Goal: Communication & Community: Answer question/provide support

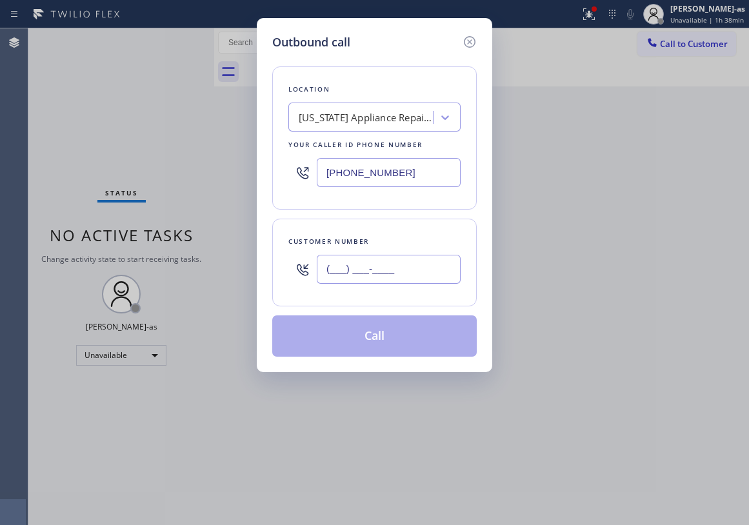
click at [413, 266] on input "(___) ___-____" at bounding box center [389, 269] width 144 height 29
paste input "714) 615-5480"
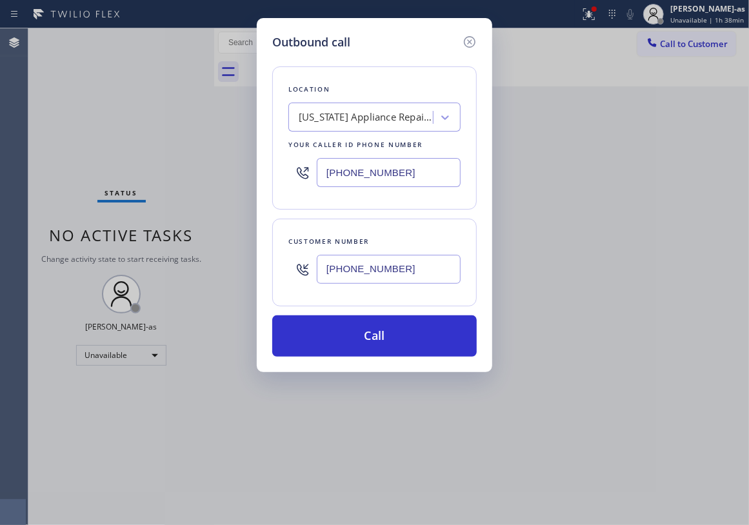
type input "[PHONE_NUMBER]"
click at [362, 123] on div "[US_STATE] Appliance Repair Yonkers" at bounding box center [366, 117] width 135 height 15
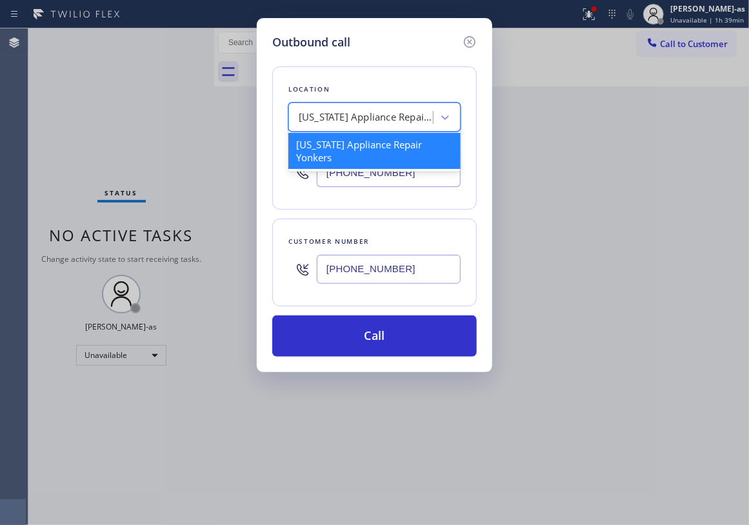
paste input "Orange Appliance Repair"
type input "Orange Appliance Repair"
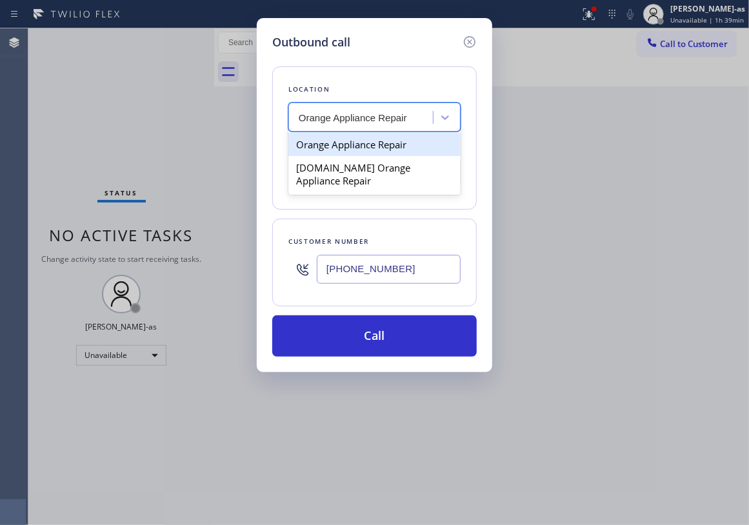
click at [359, 146] on div "Orange Appliance Repair" at bounding box center [374, 144] width 172 height 23
type input "[PHONE_NUMBER]"
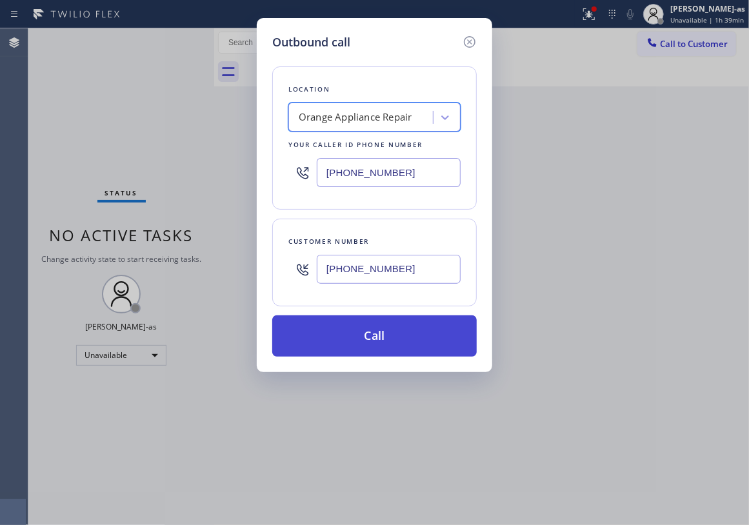
click at [395, 341] on button "Call" at bounding box center [374, 335] width 205 height 41
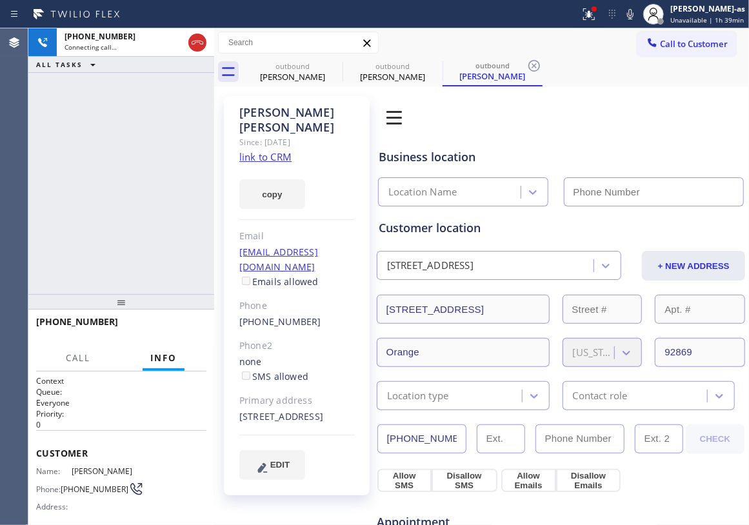
type input "[PHONE_NUMBER]"
drag, startPoint x: 99, startPoint y: 214, endPoint x: 236, endPoint y: 153, distance: 149.9
click at [130, 217] on div "[PHONE_NUMBER] Connecting call… ALL TASKS ALL TASKS ACTIVE TASKS TASKS IN WRAP …" at bounding box center [121, 161] width 186 height 266
click at [266, 150] on link "link to CRM" at bounding box center [265, 156] width 52 height 13
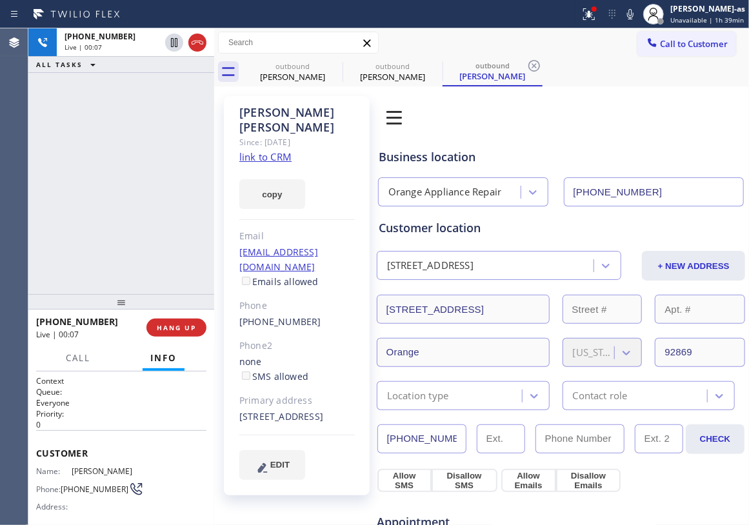
click at [147, 174] on div "[PHONE_NUMBER] Live | 00:07 ALL TASKS ALL TASKS ACTIVE TASKS TASKS IN WRAP UP" at bounding box center [121, 161] width 186 height 266
click at [137, 179] on div "[PHONE_NUMBER] Live | 00:22 ALL TASKS ALL TASKS ACTIVE TASKS TASKS IN WRAP UP" at bounding box center [121, 161] width 186 height 266
click at [148, 173] on div "[PHONE_NUMBER] Live | 07:59 ALL TASKS ALL TASKS ACTIVE TASKS TASKS IN WRAP UP" at bounding box center [121, 161] width 186 height 266
drag, startPoint x: 285, startPoint y: 63, endPoint x: 330, endPoint y: 63, distance: 45.2
click at [287, 66] on div "outbound" at bounding box center [292, 66] width 97 height 10
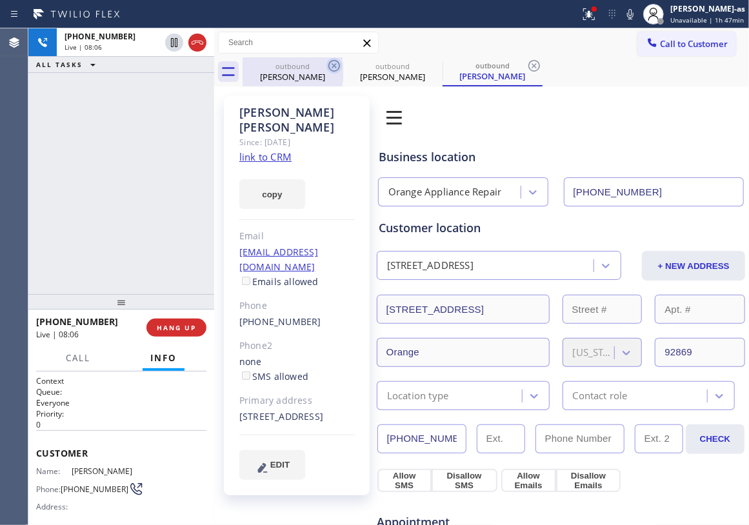
type input "[PHONE_NUMBER]"
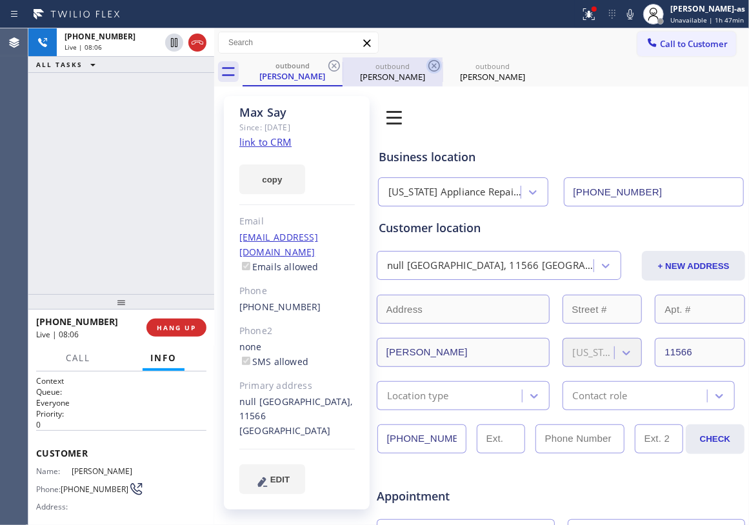
click at [331, 63] on icon at bounding box center [333, 65] width 15 height 15
type input "[PHONE_NUMBER]"
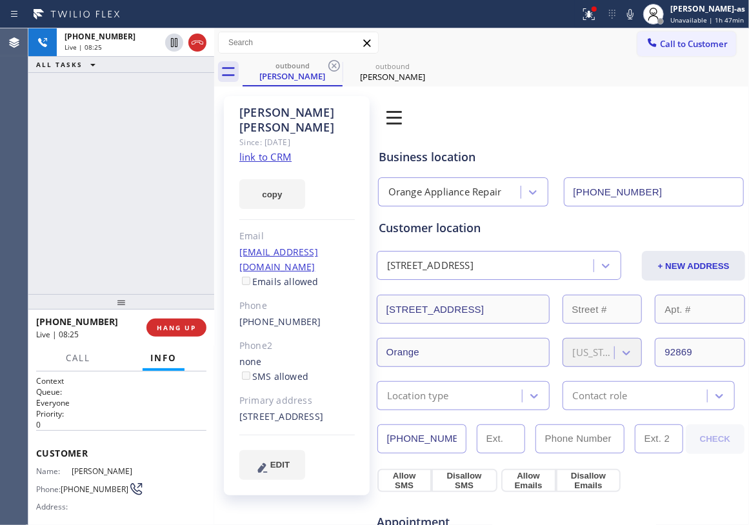
click at [543, 235] on div "Customer location" at bounding box center [561, 227] width 365 height 17
click at [86, 172] on div "[PHONE_NUMBER] Live | 08:31 ALL TASKS ALL TASKS ACTIVE TASKS TASKS IN WRAP UP" at bounding box center [121, 161] width 186 height 266
click at [137, 178] on div "[PHONE_NUMBER] Live | 08:32 ALL TASKS ALL TASKS ACTIVE TASKS TASKS IN WRAP UP" at bounding box center [121, 161] width 186 height 266
click at [152, 163] on div "[PHONE_NUMBER] Live | 08:33 ALL TASKS ALL TASKS ACTIVE TASKS TASKS IN WRAP UP" at bounding box center [121, 161] width 186 height 266
drag, startPoint x: 104, startPoint y: 150, endPoint x: 169, endPoint y: 137, distance: 66.4
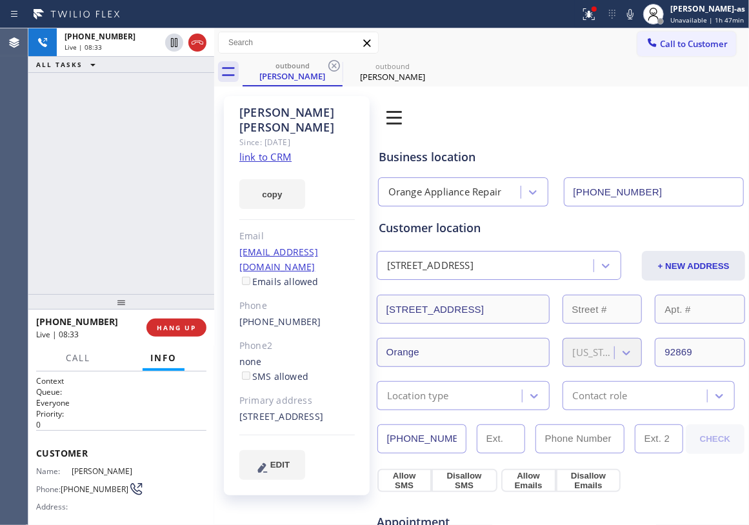
click at [155, 143] on div "[PHONE_NUMBER] Live | 08:33 ALL TASKS ALL TASKS ACTIVE TASKS TASKS IN WRAP UP" at bounding box center [121, 161] width 186 height 266
click at [99, 135] on div "[PHONE_NUMBER] Live | 08:34 ALL TASKS ALL TASKS ACTIVE TASKS TASKS IN WRAP UP" at bounding box center [121, 161] width 186 height 266
drag, startPoint x: 132, startPoint y: 134, endPoint x: 139, endPoint y: 124, distance: 12.9
click at [132, 128] on div "[PHONE_NUMBER] Live | 08:34 ALL TASKS ALL TASKS ACTIVE TASKS TASKS IN WRAP UP" at bounding box center [121, 161] width 186 height 266
drag, startPoint x: 107, startPoint y: 243, endPoint x: 138, endPoint y: 243, distance: 31.0
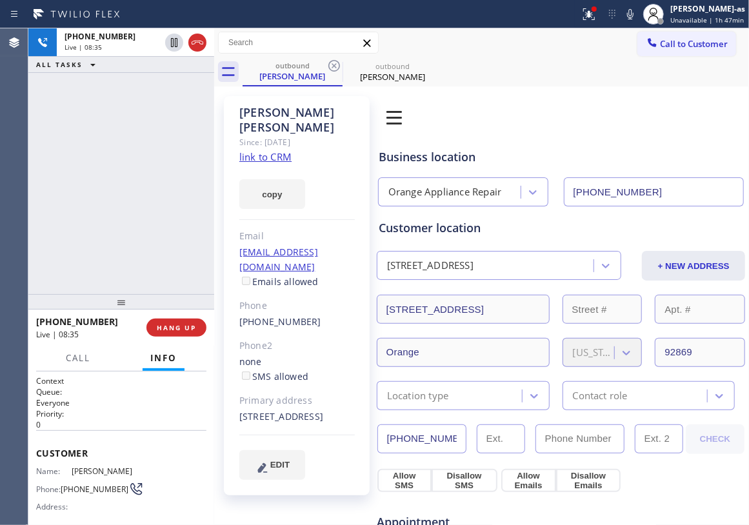
click at [138, 243] on div "[PHONE_NUMBER] Live | 08:35 ALL TASKS ALL TASKS ACTIVE TASKS TASKS IN WRAP UP" at bounding box center [121, 161] width 186 height 266
drag, startPoint x: 169, startPoint y: 330, endPoint x: 194, endPoint y: 299, distance: 39.9
click at [174, 328] on span "HANG UP" at bounding box center [176, 327] width 39 height 9
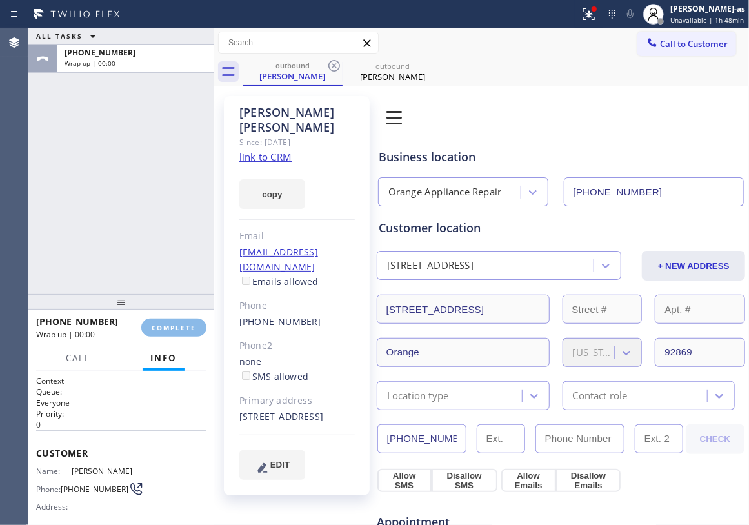
click at [143, 250] on div "ALL TASKS ALL TASKS ACTIVE TASKS TASKS IN WRAP UP [PHONE_NUMBER] Wrap up | 00:00" at bounding box center [121, 161] width 186 height 266
click at [181, 323] on div "[PHONE_NUMBER] Wrap up | 00:00 COMPLETE" at bounding box center [121, 328] width 170 height 34
drag, startPoint x: 161, startPoint y: 252, endPoint x: 208, endPoint y: 297, distance: 64.8
click at [178, 279] on div "ALL TASKS ALL TASKS ACTIVE TASKS TASKS IN WRAP UP [PHONE_NUMBER] Wrap up | 00:00" at bounding box center [121, 161] width 186 height 266
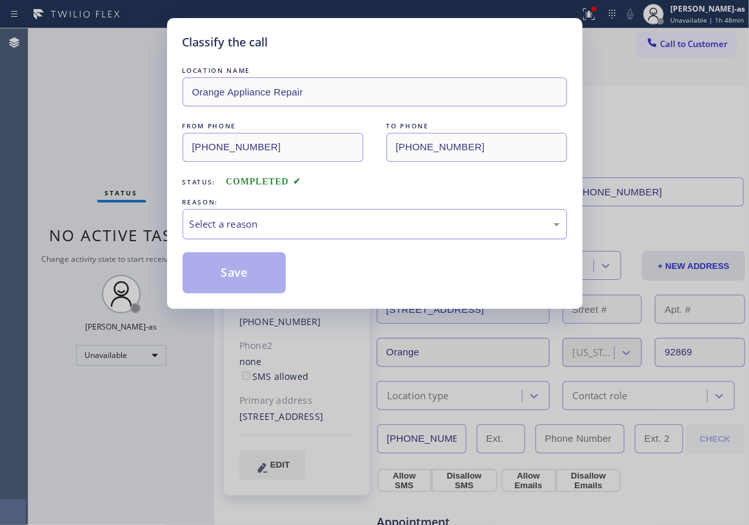
drag, startPoint x: 214, startPoint y: 231, endPoint x: 222, endPoint y: 232, distance: 7.8
click at [222, 232] on div "Select a reason" at bounding box center [375, 224] width 370 height 15
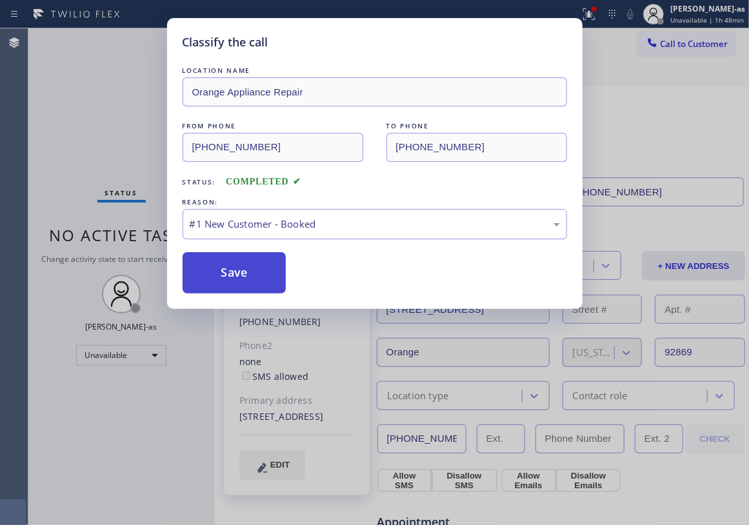
click at [252, 272] on button "Save" at bounding box center [235, 272] width 104 height 41
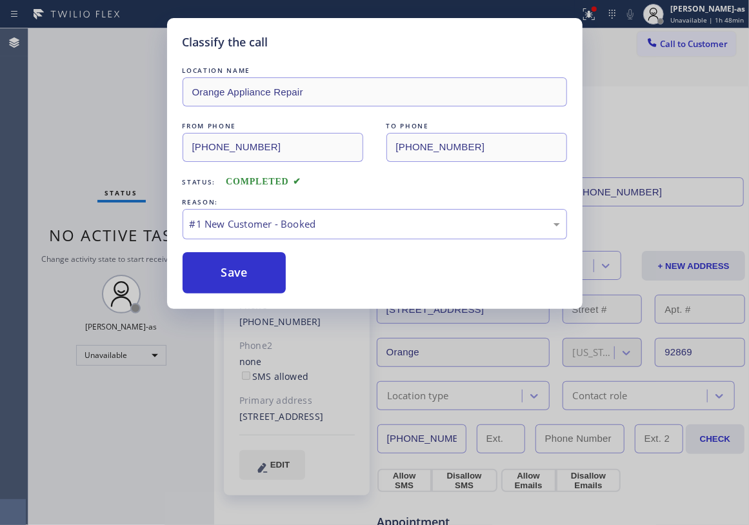
click at [128, 135] on div "Classify the call LOCATION NAME Orange Appliance Repair FROM PHONE [PHONE_NUMBE…" at bounding box center [374, 262] width 749 height 525
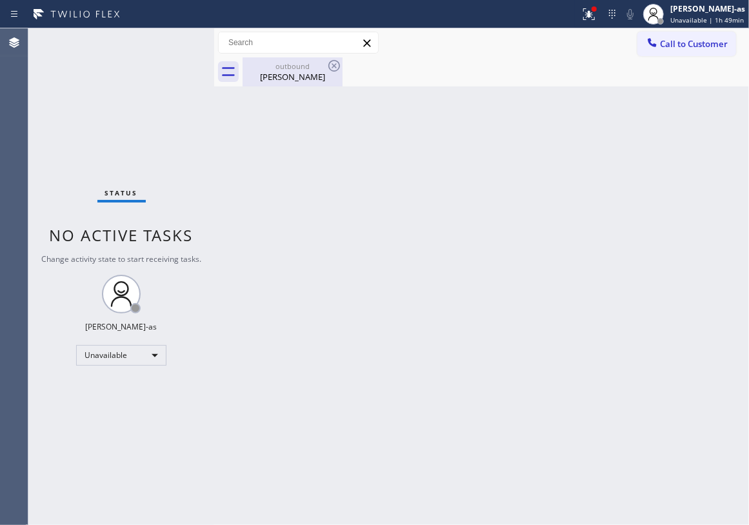
click at [289, 68] on div "outbound" at bounding box center [292, 66] width 97 height 10
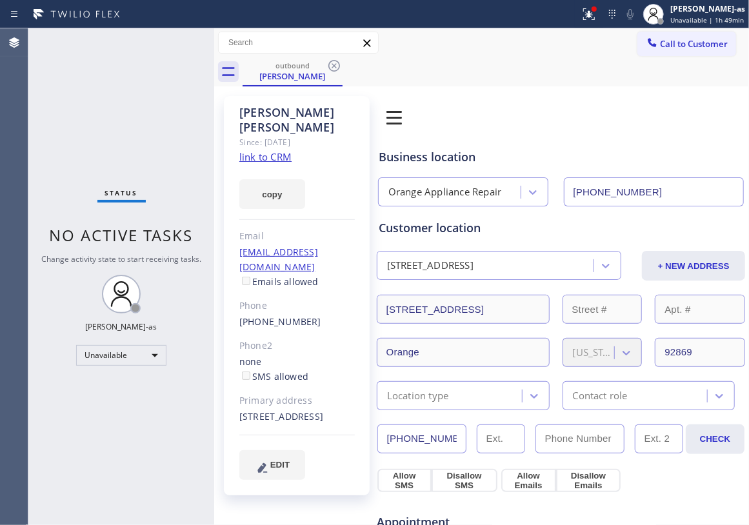
click at [651, 189] on input "[PHONE_NUMBER]" at bounding box center [654, 191] width 181 height 29
click at [651, 190] on input "[PHONE_NUMBER]" at bounding box center [654, 191] width 181 height 29
click at [129, 130] on div "Status No active tasks Change activity state to start receiving tasks. [PERSON_…" at bounding box center [121, 276] width 186 height 497
click at [103, 137] on div "Status No active tasks Change activity state to start receiving tasks. [PERSON_…" at bounding box center [121, 276] width 186 height 497
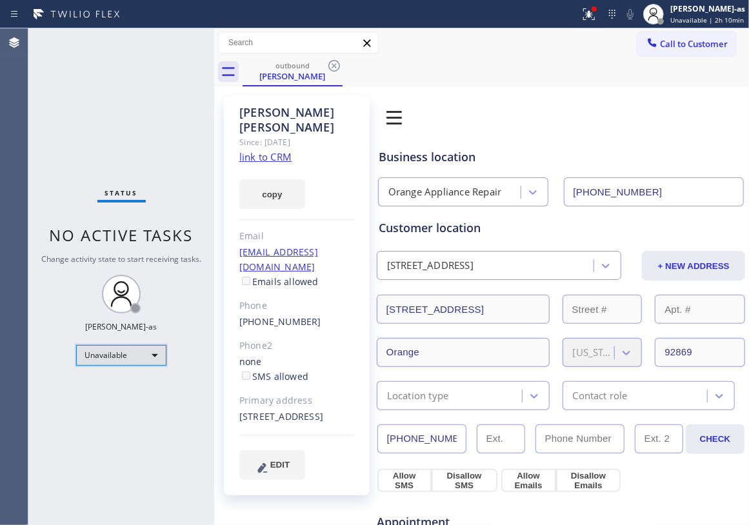
click at [139, 349] on div "Unavailable" at bounding box center [121, 355] width 90 height 21
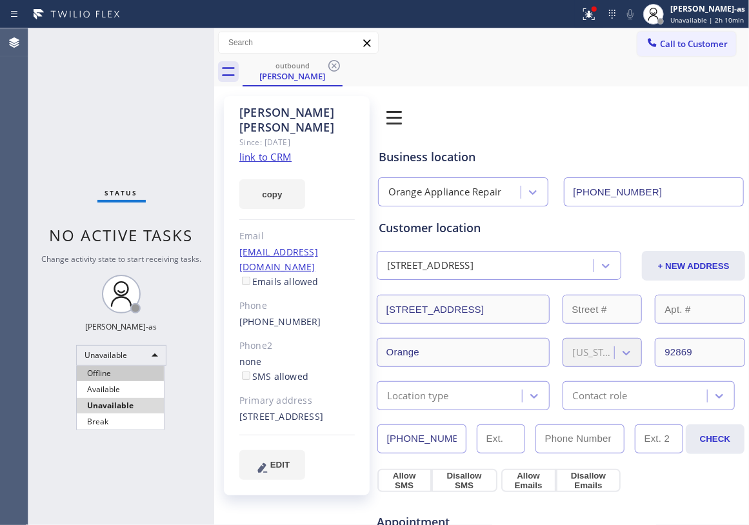
click at [125, 374] on li "Offline" at bounding box center [120, 373] width 87 height 15
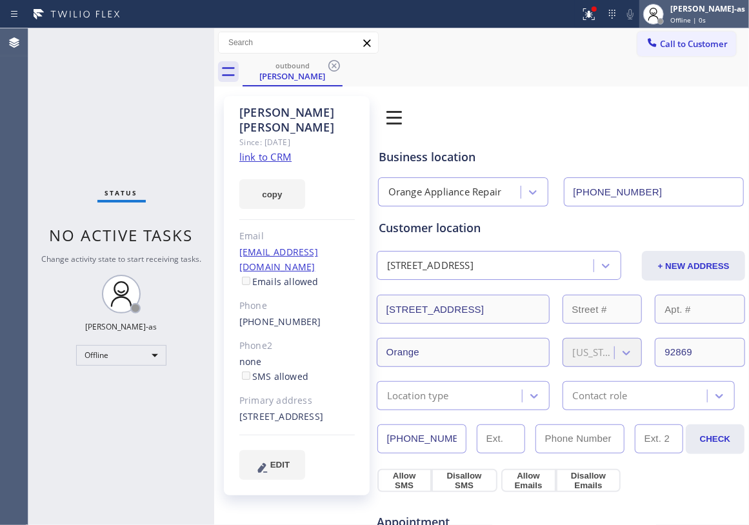
click at [697, 13] on div "[PERSON_NAME]-as" at bounding box center [707, 8] width 75 height 11
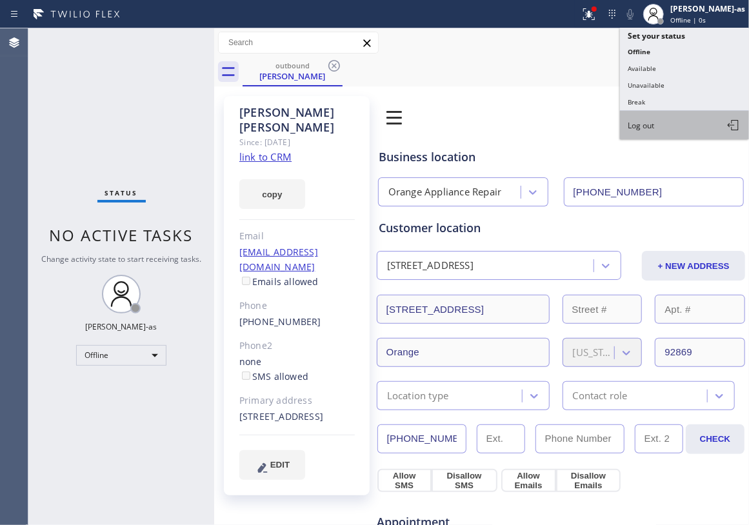
click at [638, 128] on span "Log out" at bounding box center [641, 125] width 26 height 11
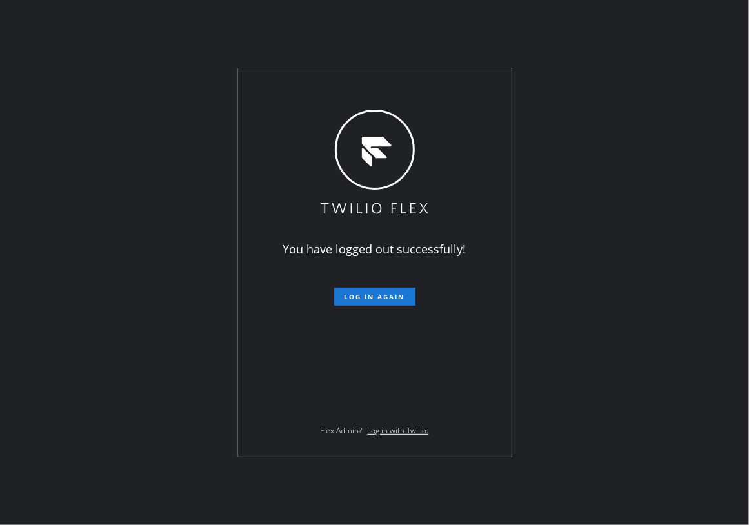
click at [604, 271] on div "You have logged out successfully! Log in again Flex Admin? Log in with Twilio." at bounding box center [374, 262] width 749 height 525
click at [512, 388] on div "You have logged out successfully! Log in again Flex Admin? Log in with Twilio." at bounding box center [374, 263] width 275 height 390
drag, startPoint x: 612, startPoint y: 373, endPoint x: 620, endPoint y: 352, distance: 22.9
click at [612, 374] on div "You have logged out successfully! Log in again Flex Admin? Log in with Twilio." at bounding box center [374, 262] width 749 height 525
